Goal: Task Accomplishment & Management: Manage account settings

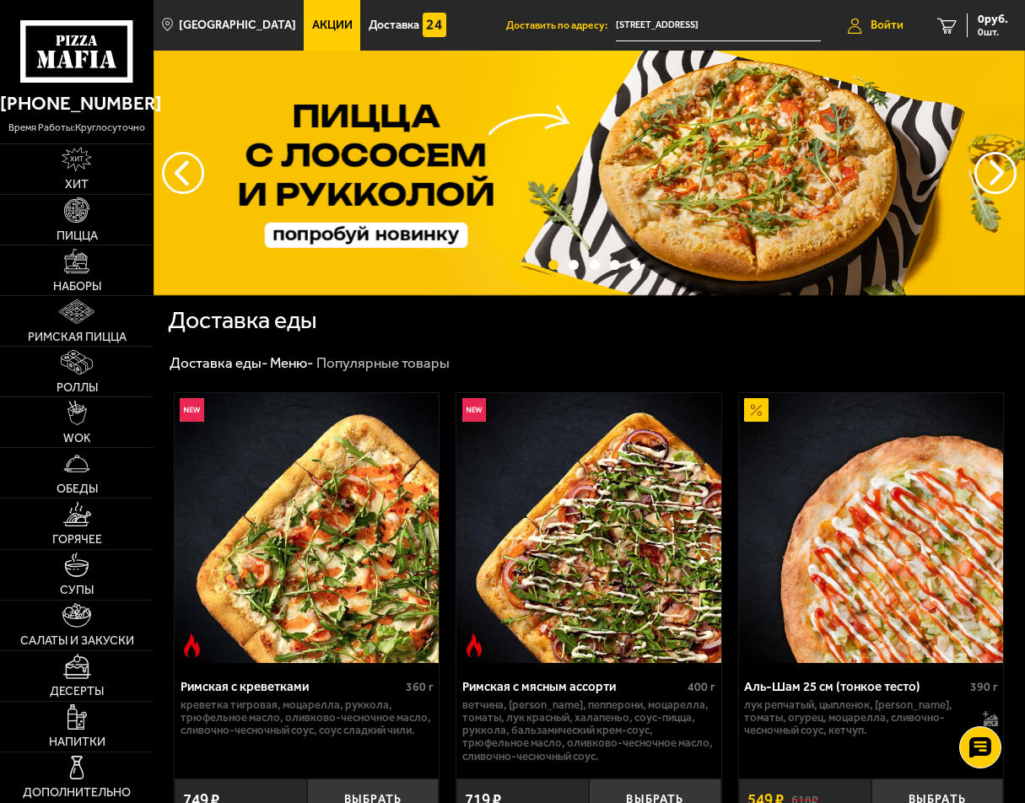
click at [889, 27] on span "Войти" at bounding box center [886, 25] width 33 height 12
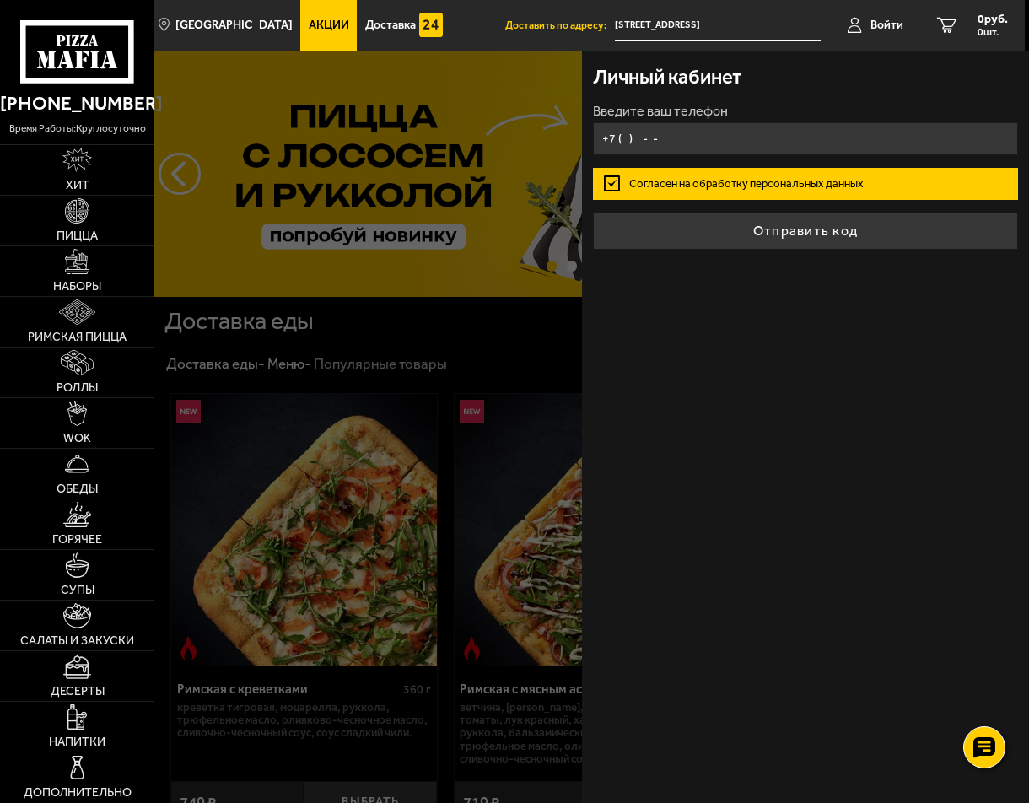
click at [858, 143] on input "+7 ( ) - -" at bounding box center [806, 138] width 426 height 33
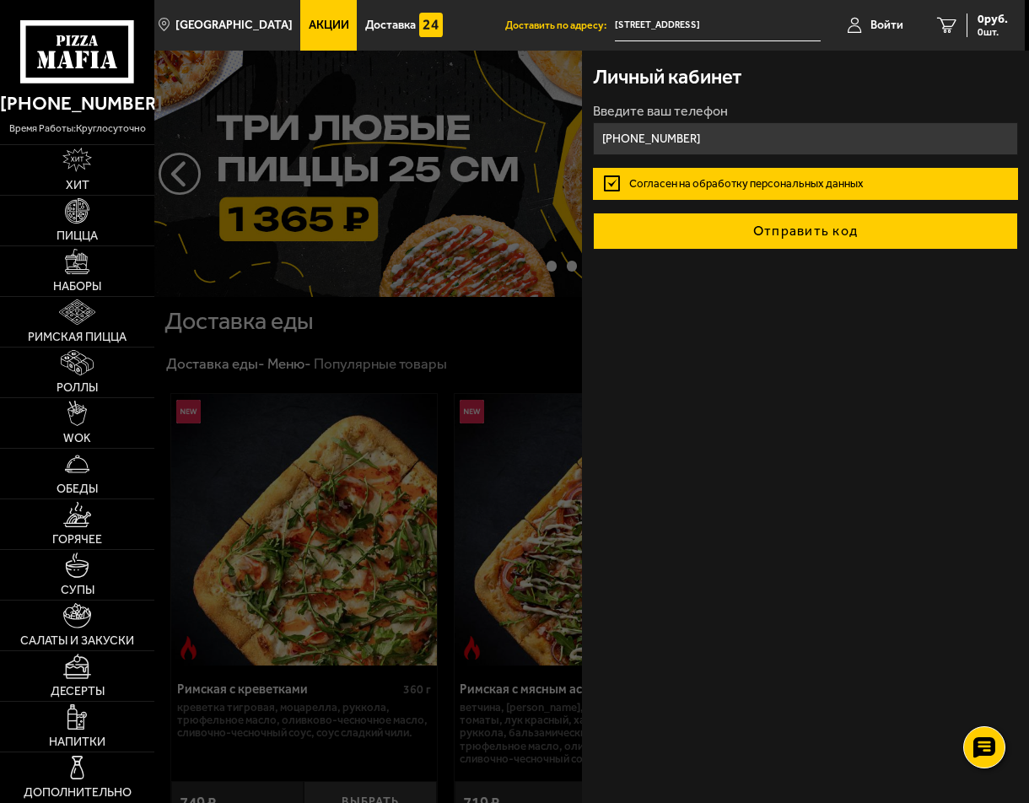
type input "[PHONE_NUMBER]"
click at [820, 229] on button "Отправить код" at bounding box center [806, 230] width 426 height 37
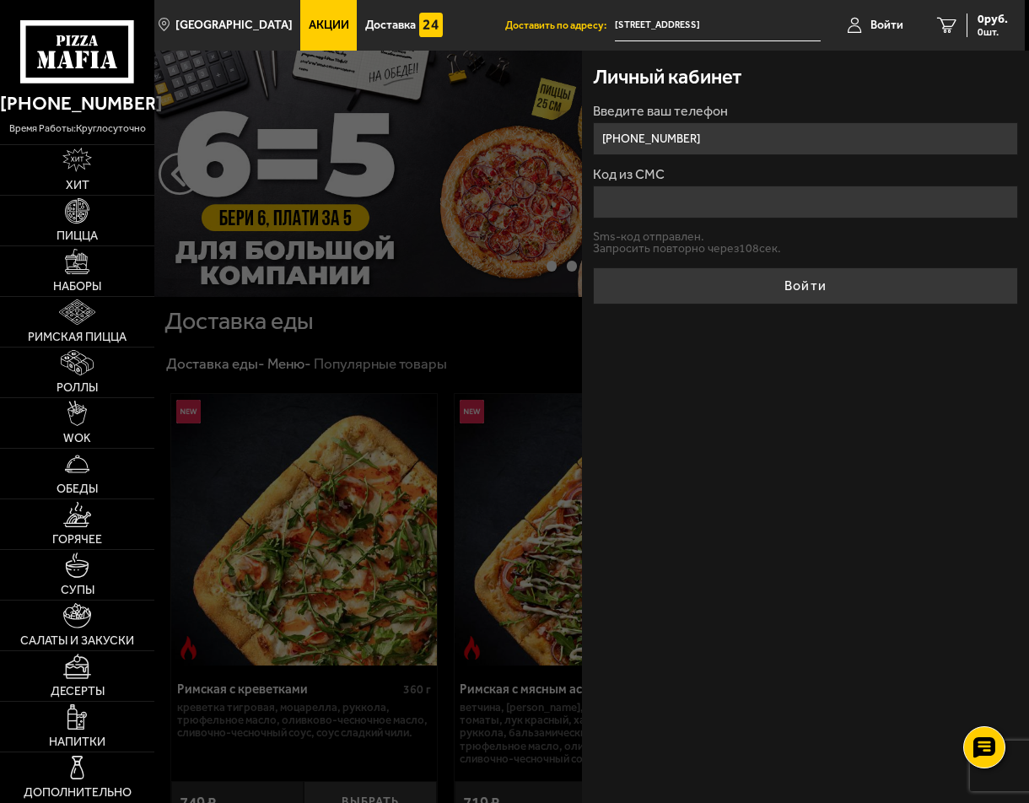
click at [818, 212] on input "Код из СМС" at bounding box center [806, 202] width 426 height 33
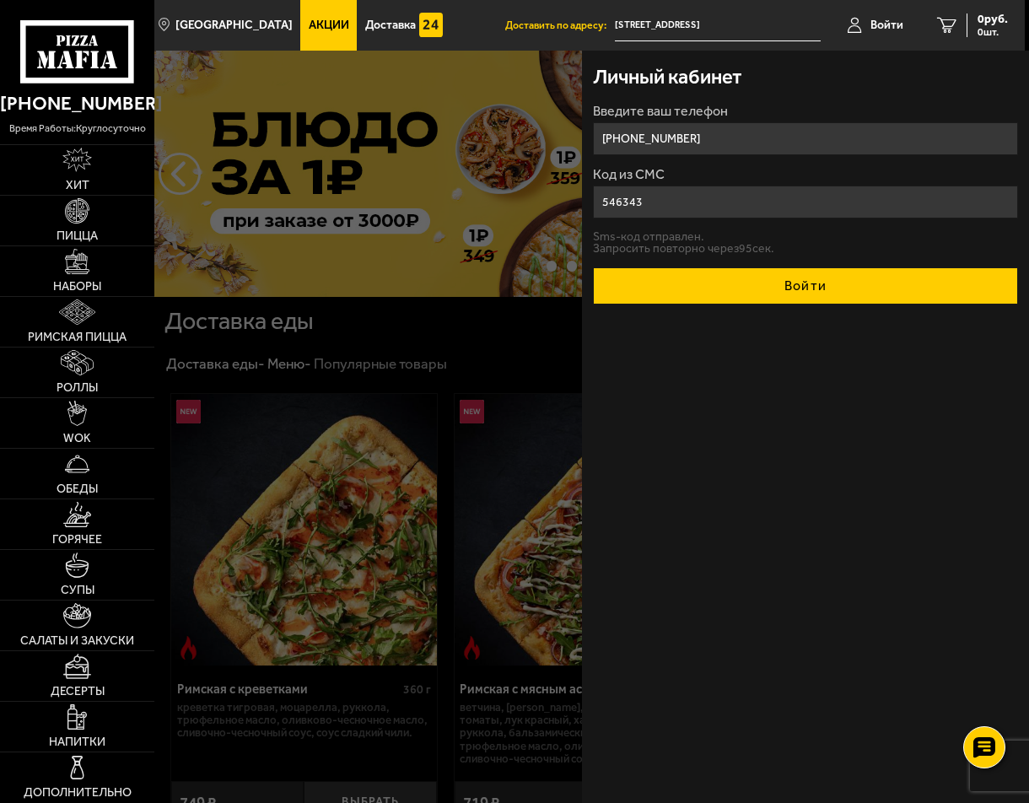
type input "546343"
click at [796, 270] on button "Войти" at bounding box center [806, 285] width 426 height 37
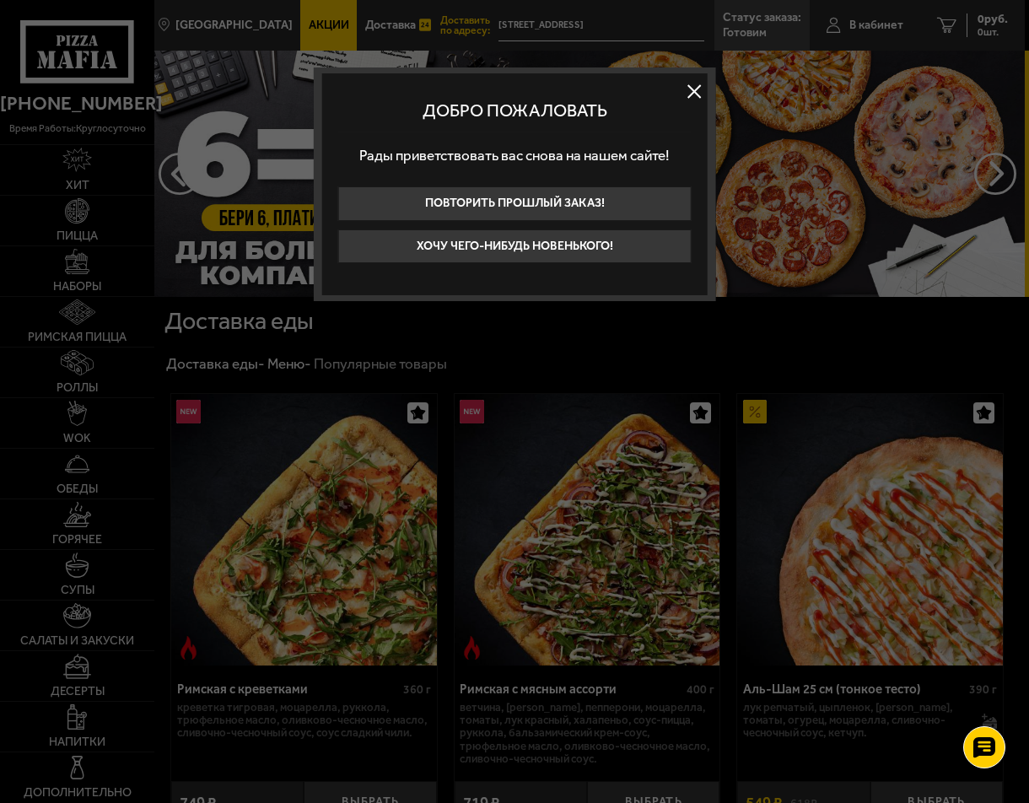
click at [692, 89] on button at bounding box center [693, 90] width 25 height 25
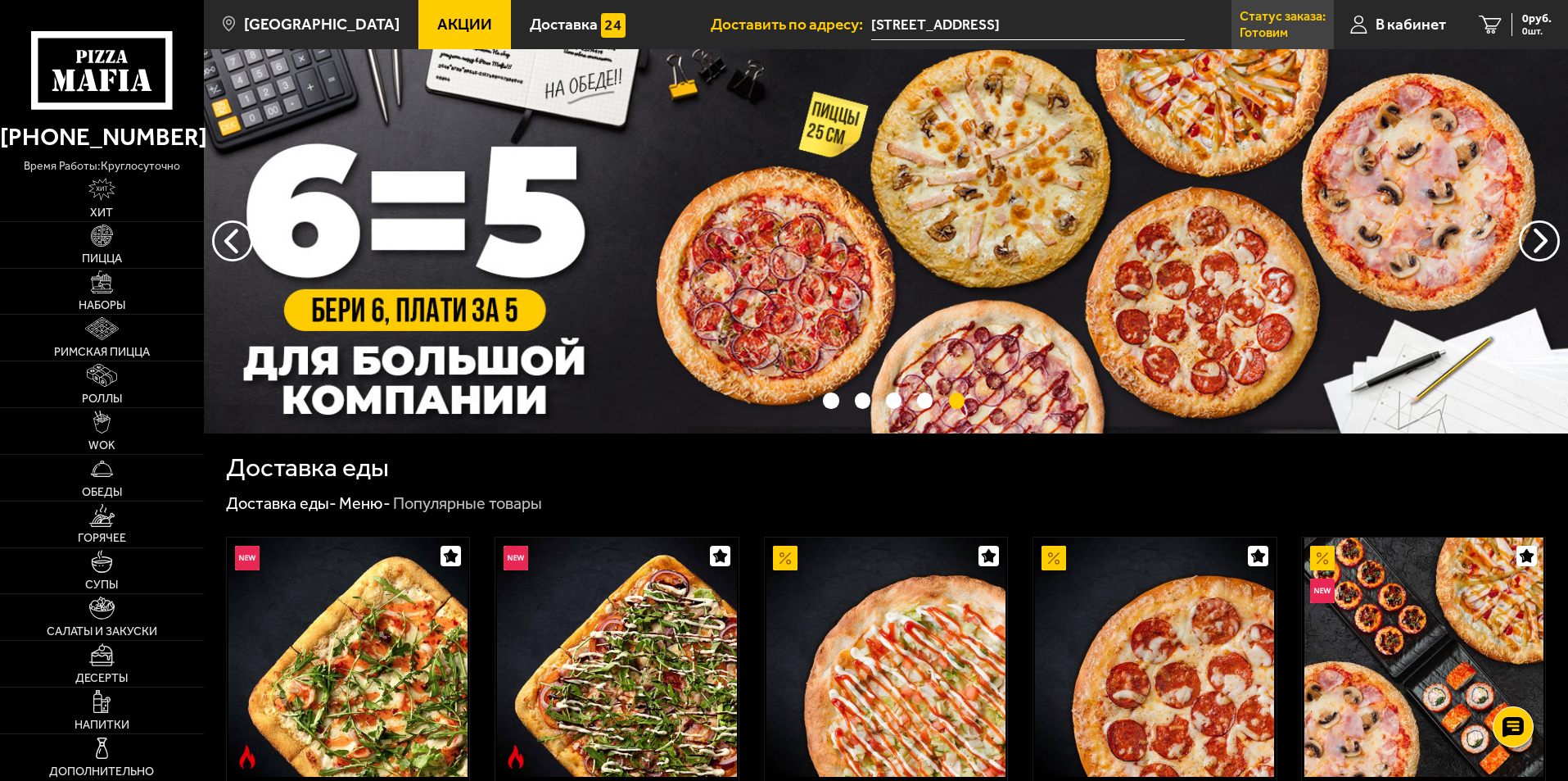
click at [994, 26] on p "Готовим" at bounding box center [1264, 32] width 49 height 13
